Goal: Find contact information: Find contact information

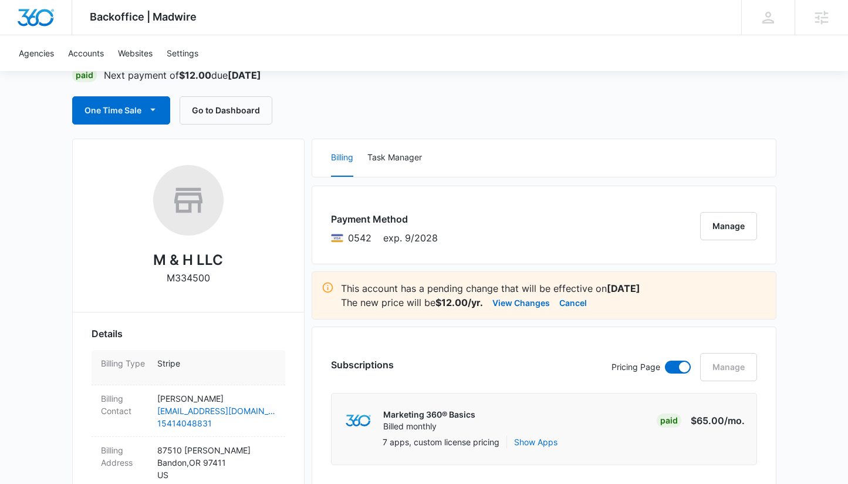
scroll to position [136, 0]
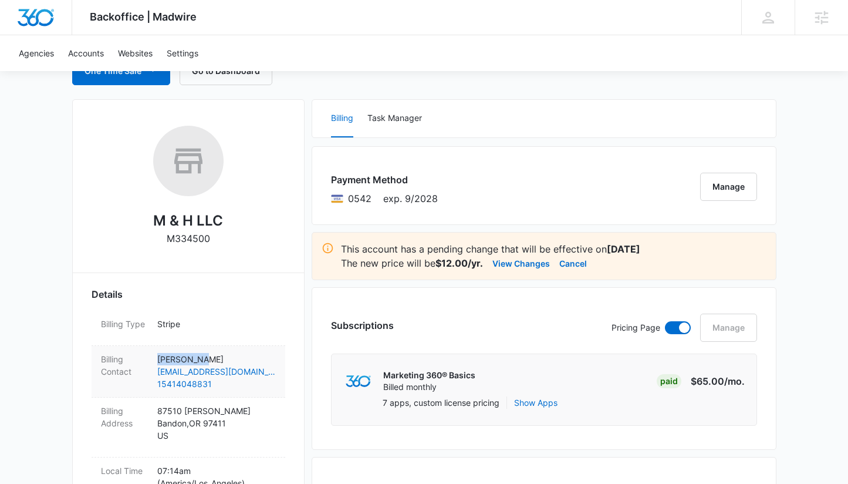
copy p "[PERSON_NAME]"
drag, startPoint x: 202, startPoint y: 355, endPoint x: 163, endPoint y: 351, distance: 38.9
click at [163, 351] on div "Billing Contact Myah Hisel hiselmyah@gmail.com 15414048831" at bounding box center [189, 372] width 194 height 52
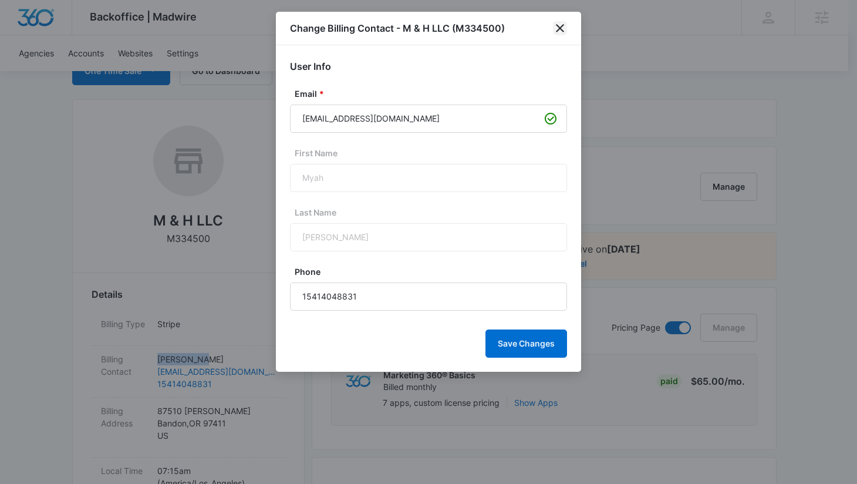
click at [565, 27] on icon "close" at bounding box center [560, 28] width 14 height 14
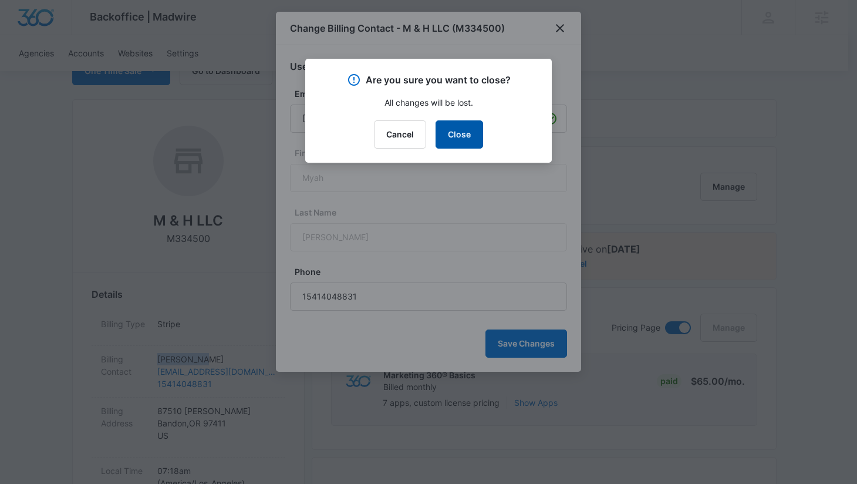
click at [464, 136] on button "Close" at bounding box center [460, 134] width 48 height 28
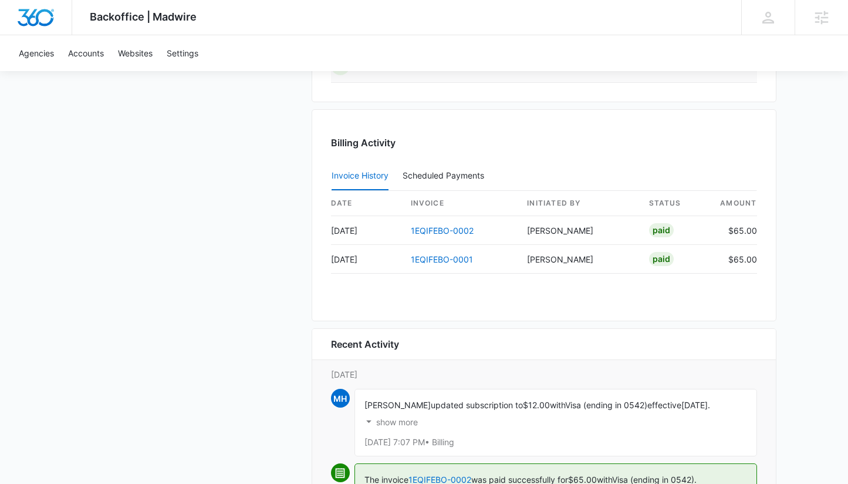
scroll to position [1262, 0]
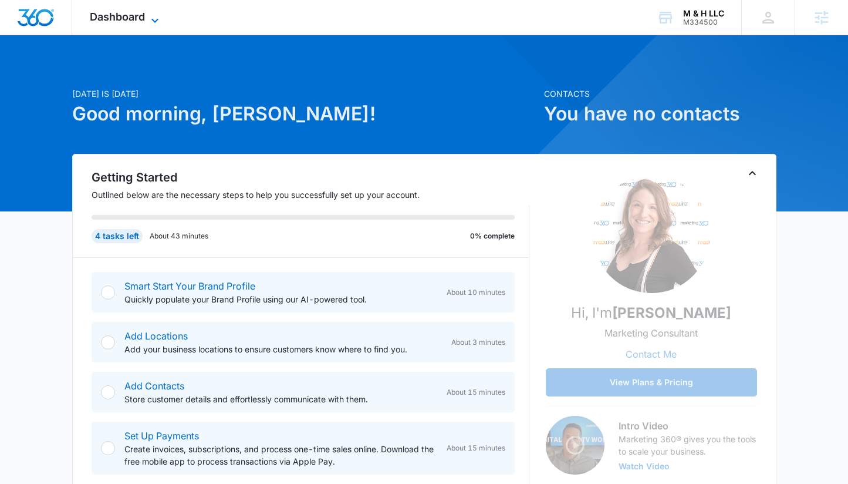
click at [137, 18] on span "Dashboard" at bounding box center [117, 17] width 55 height 12
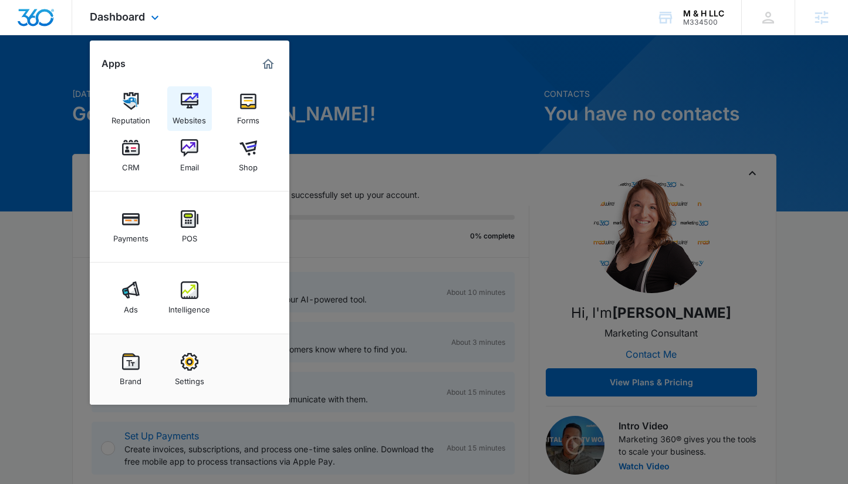
click at [183, 96] on img at bounding box center [190, 101] width 18 height 18
